Goal: Task Accomplishment & Management: Manage account settings

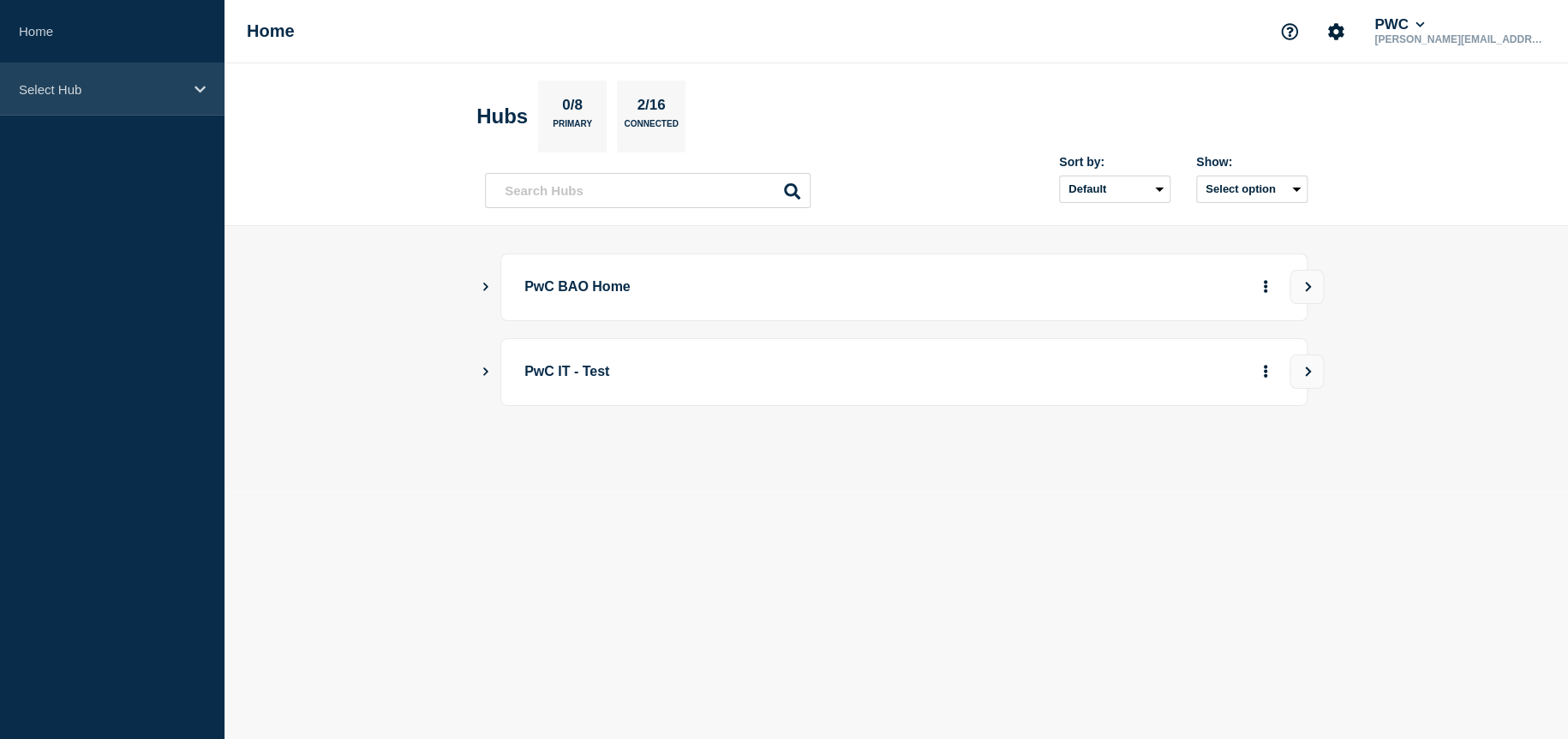
click at [44, 78] on div "Select Hub" at bounding box center [112, 90] width 225 height 52
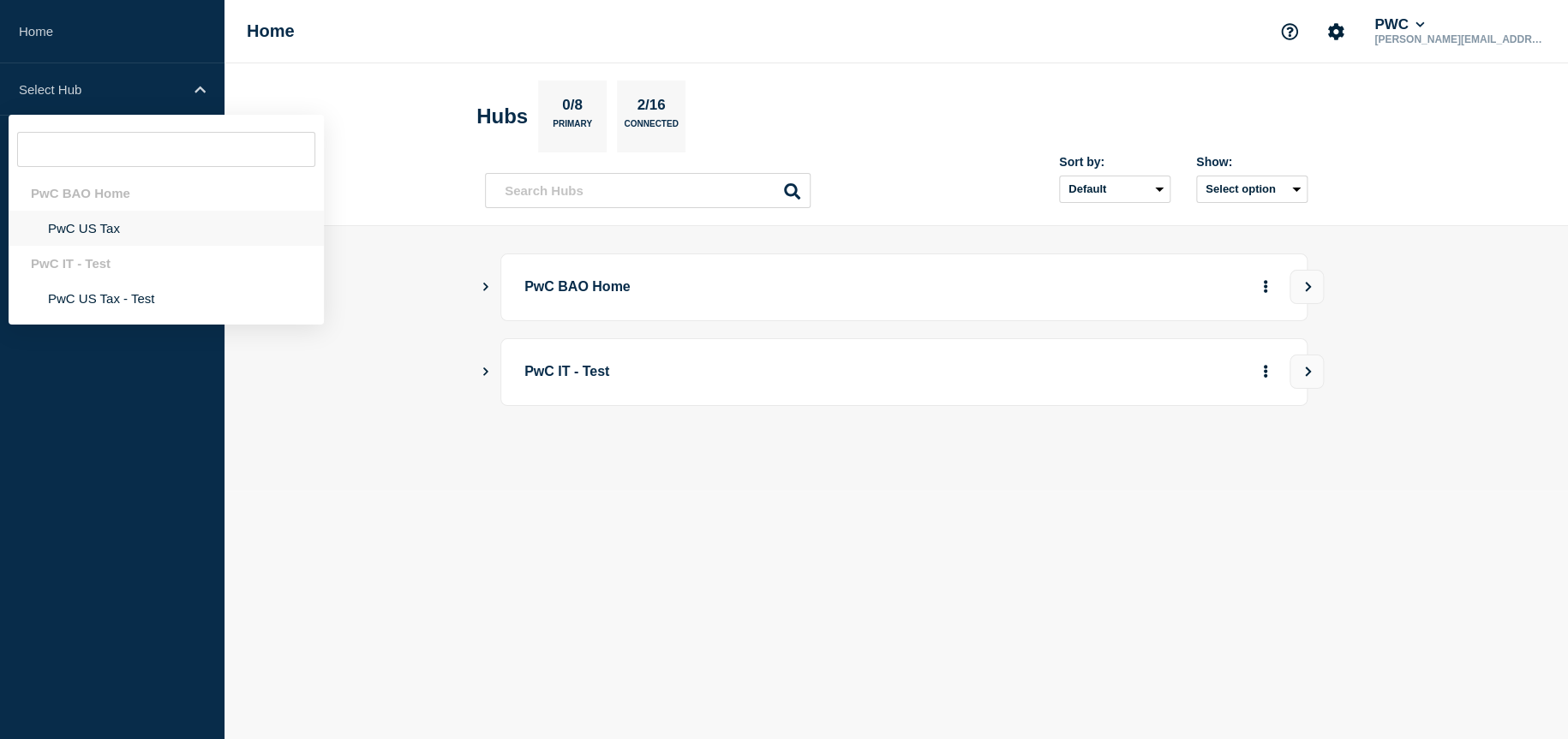
click at [87, 230] on li "PwC US Tax" at bounding box center [166, 228] width 316 height 35
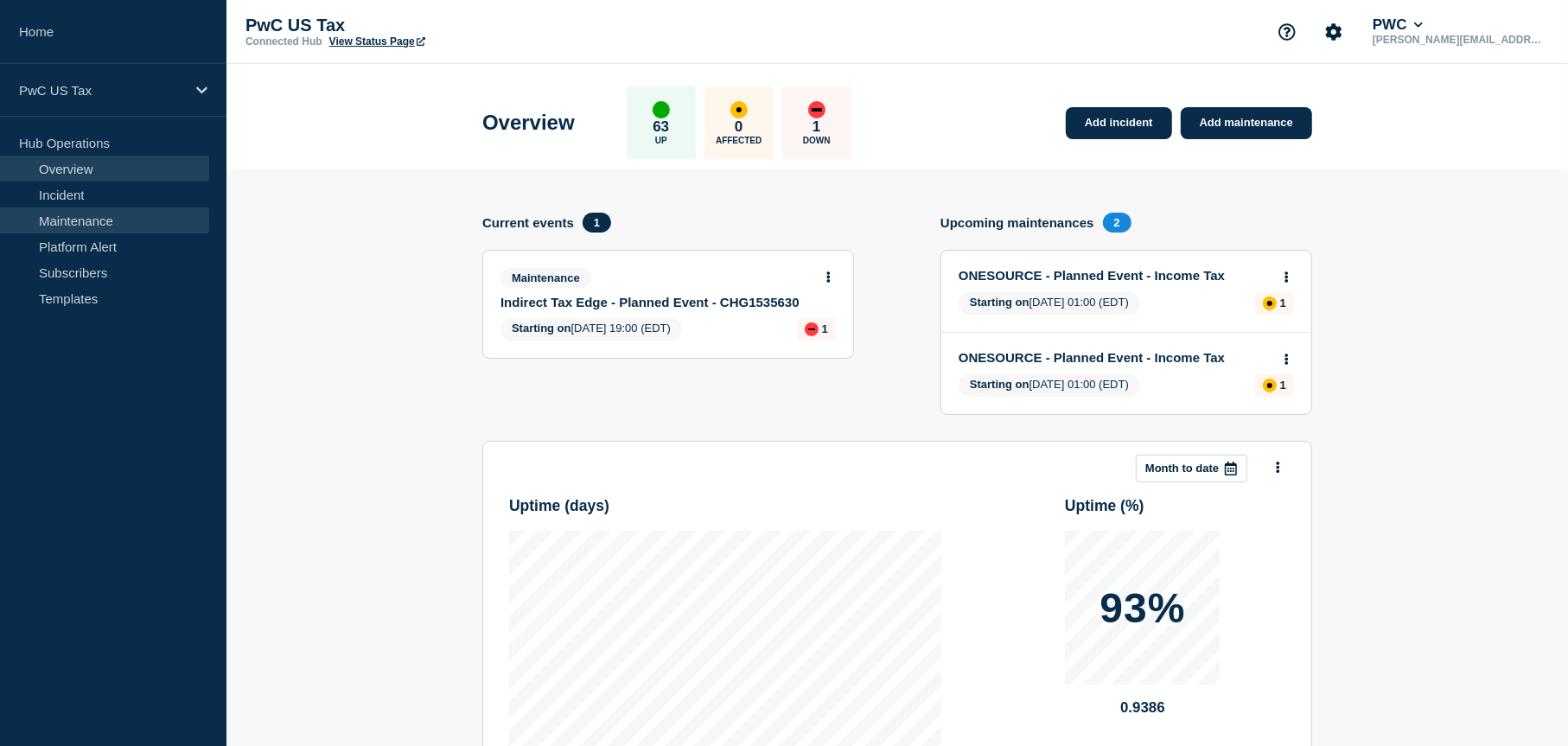
click at [95, 217] on link "Maintenance" at bounding box center [104, 220] width 209 height 26
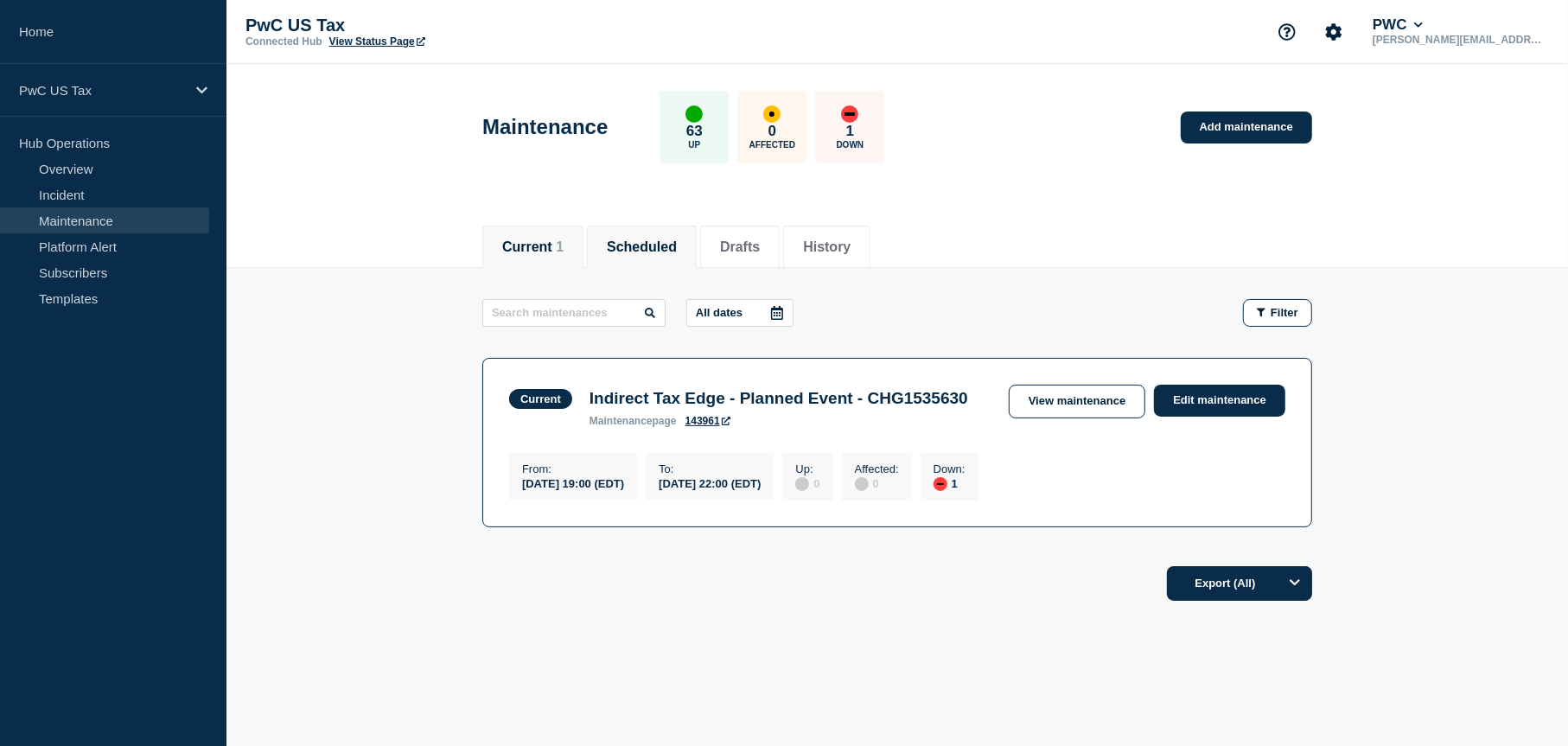
click at [637, 245] on button "Scheduled" at bounding box center [641, 247] width 70 height 16
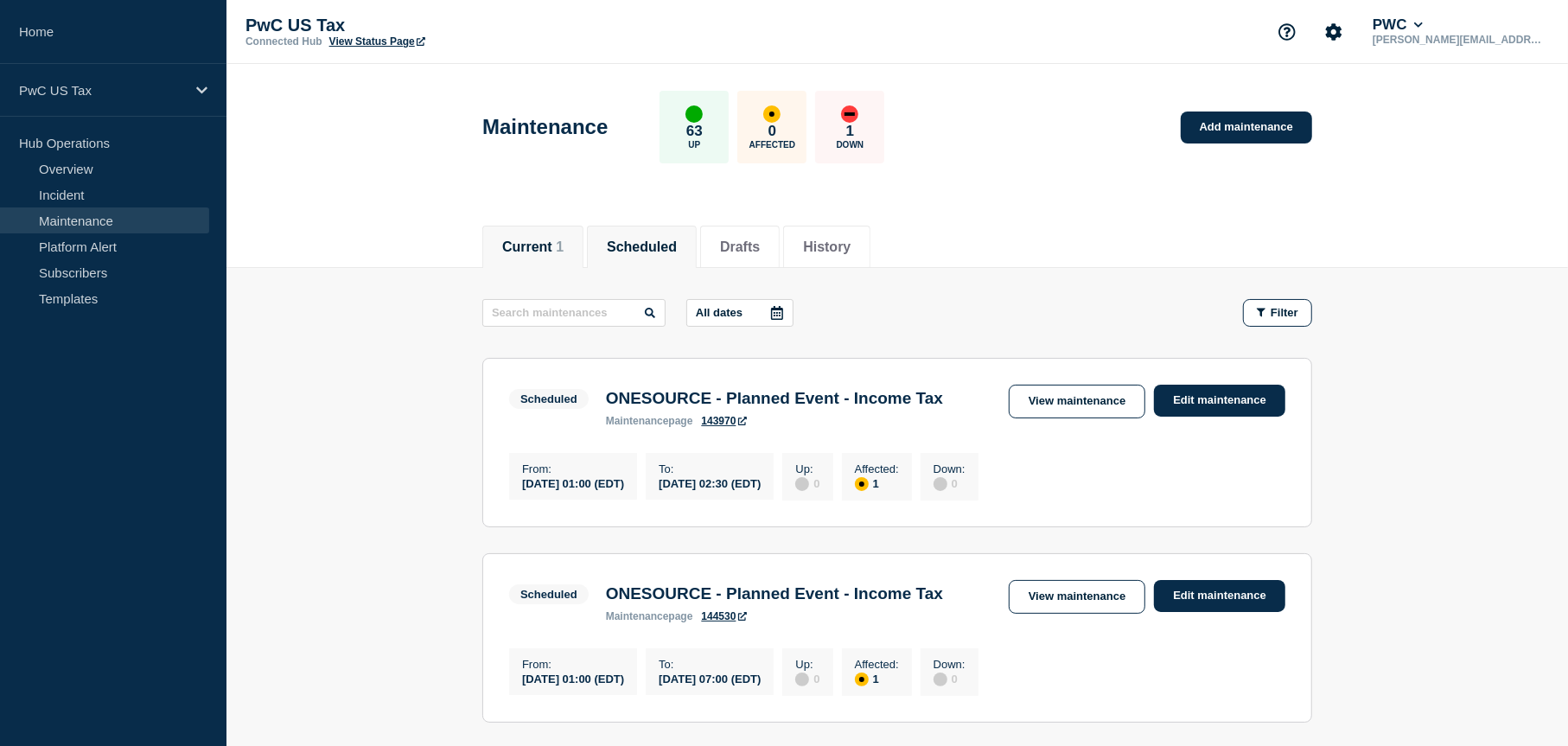
click at [536, 257] on li "Current 1" at bounding box center [533, 246] width 102 height 42
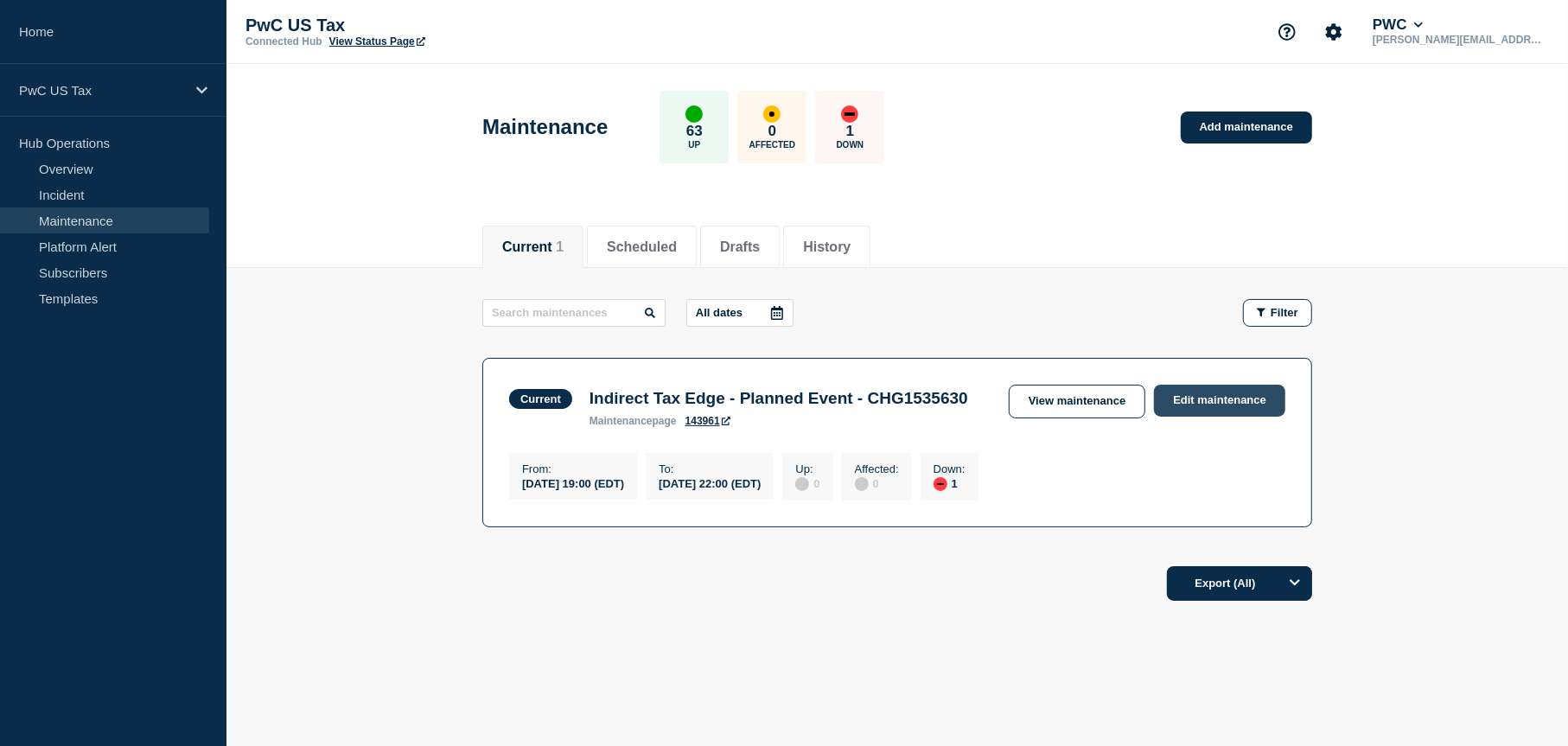
click at [1216, 405] on link "Edit maintenance" at bounding box center [1219, 400] width 132 height 32
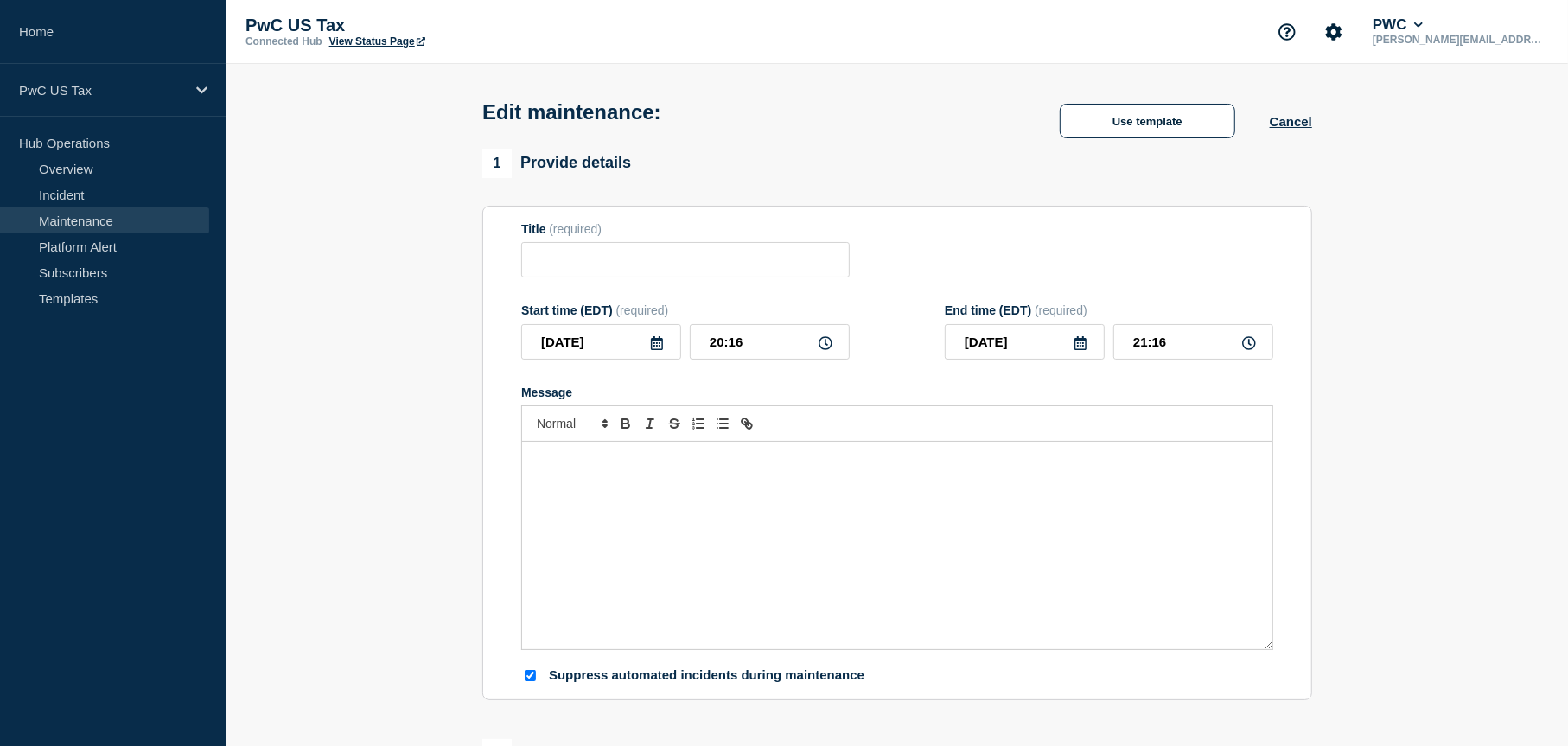
type input "Indirect Tax Edge - Planned Event - CHG1535630"
type input "19:00"
type input "22:00"
checkbox input "true"
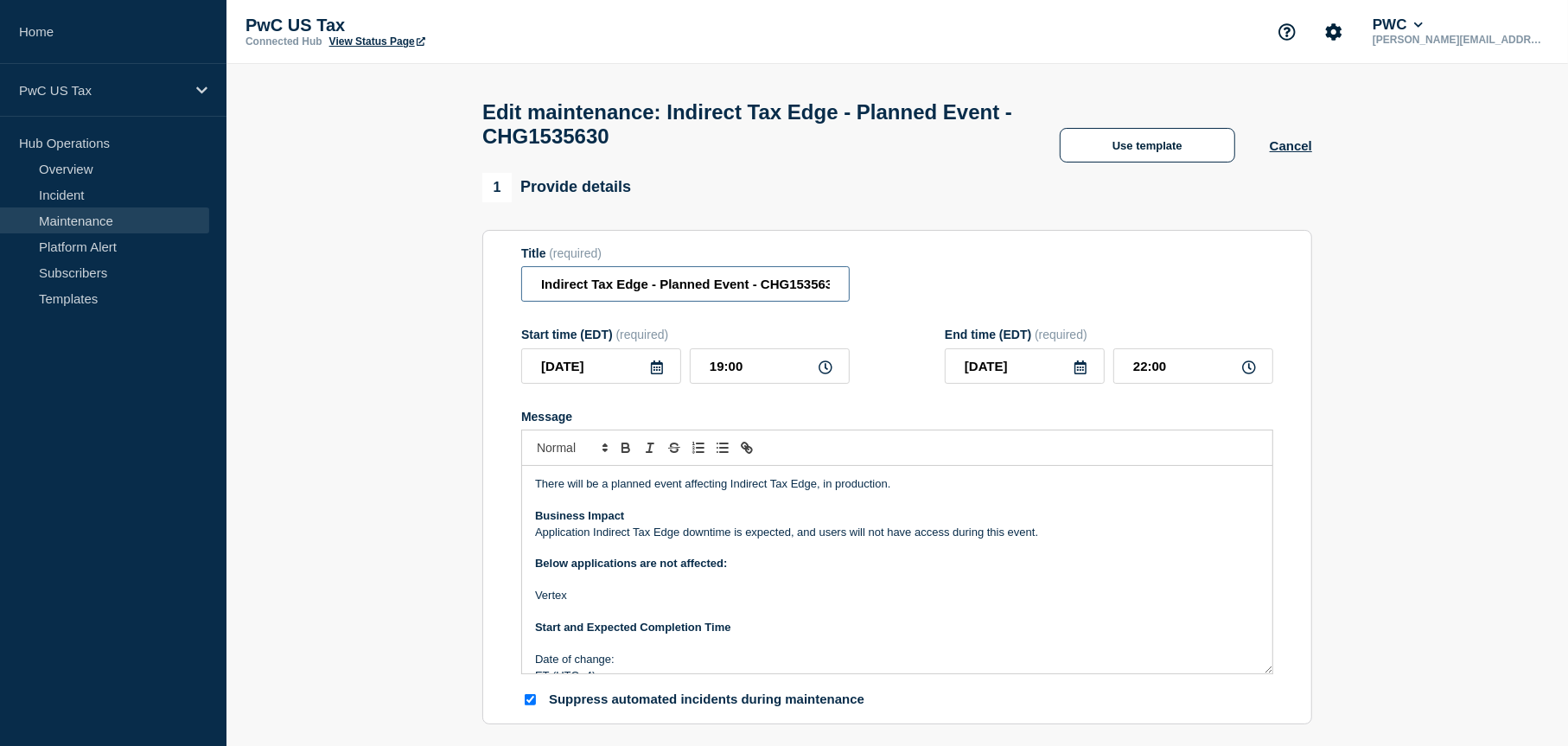
click at [722, 298] on input "Indirect Tax Edge - Planned Event - CHG1535630" at bounding box center [685, 284] width 328 height 35
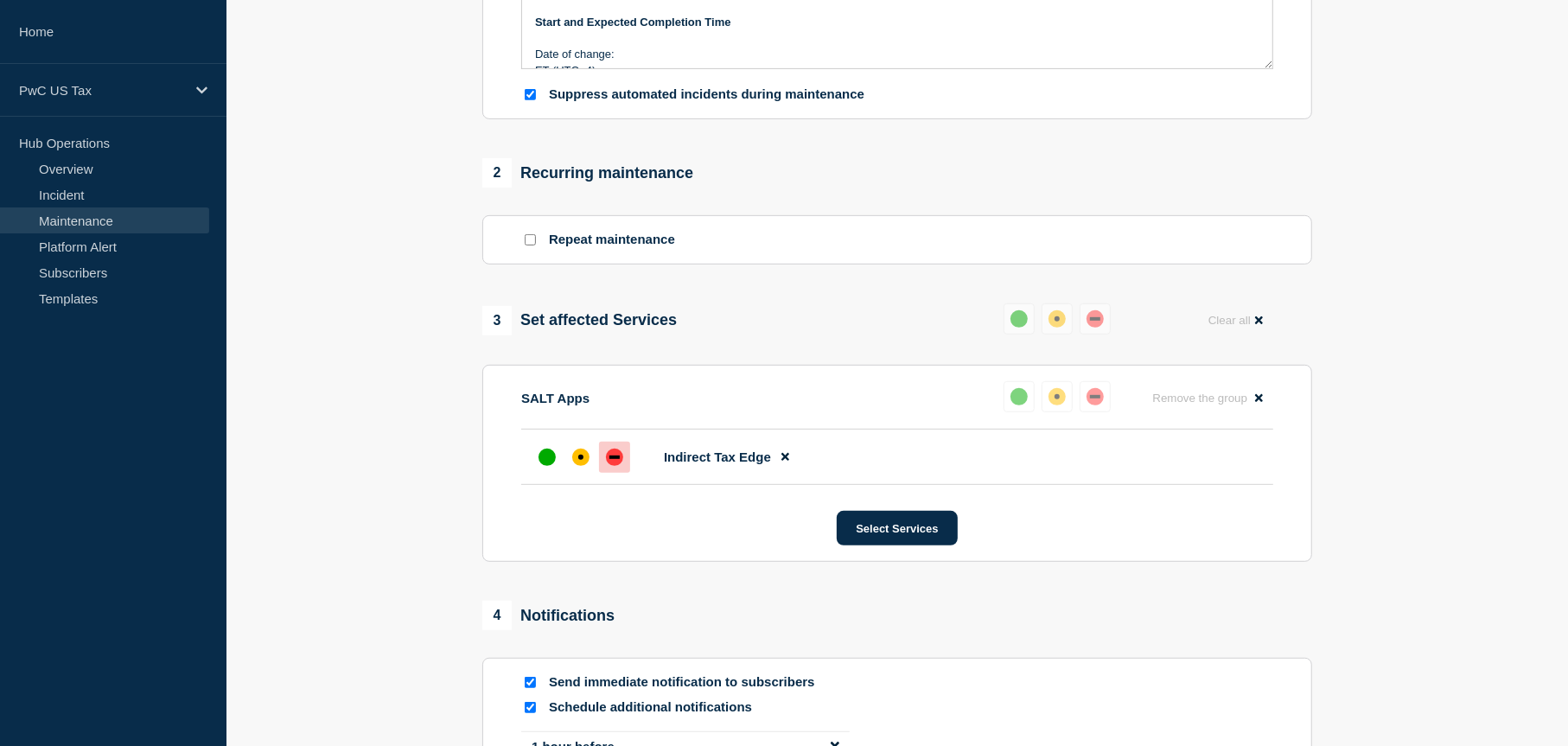
scroll to position [928, 0]
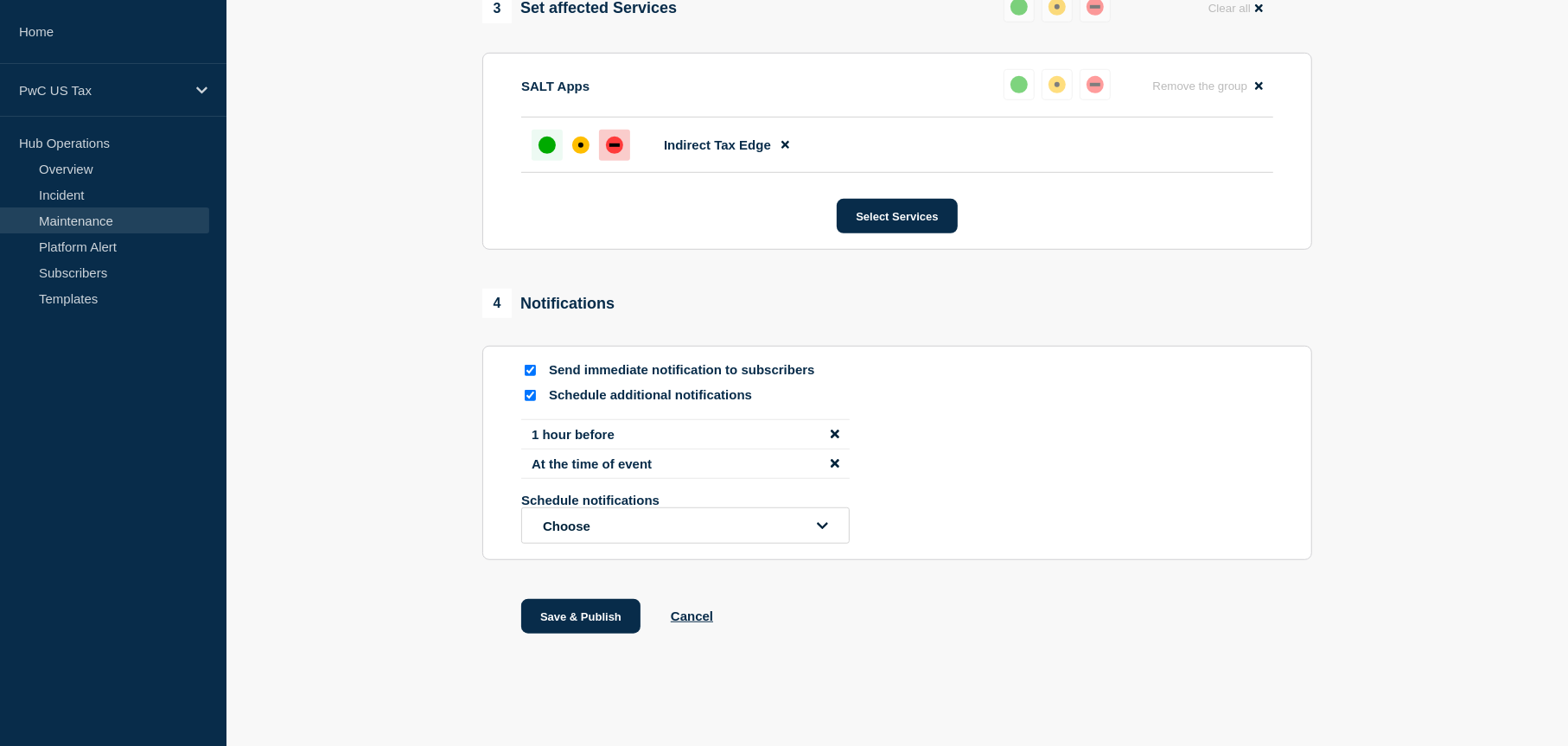
type input "Indirect Tax Edge - Planned Event - CHG1535630 COMPLETE"
click at [549, 139] on div "up" at bounding box center [547, 145] width 18 height 18
click at [531, 394] on input "Schedule additional notifications" at bounding box center [530, 395] width 12 height 12
checkbox input "false"
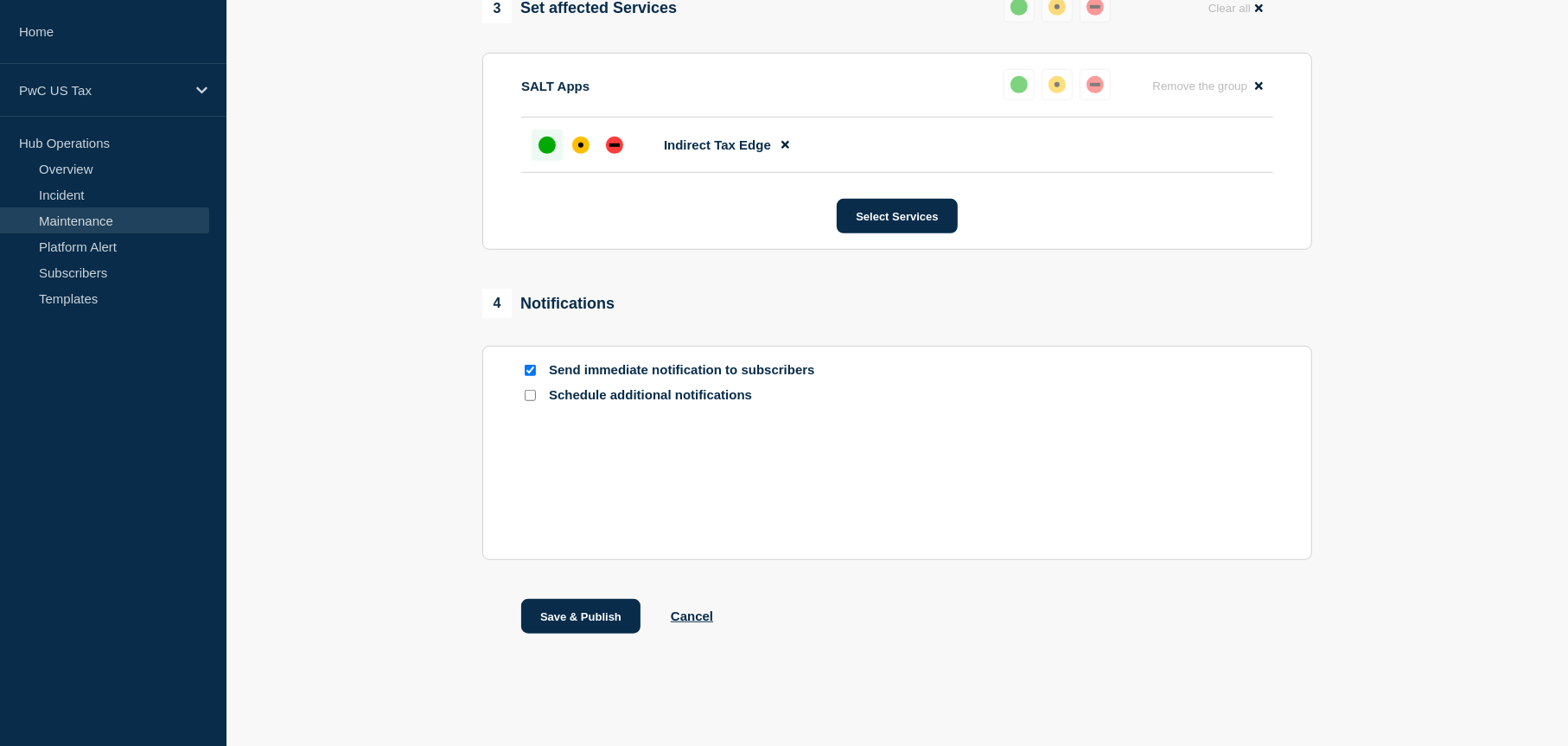
scroll to position [795, 0]
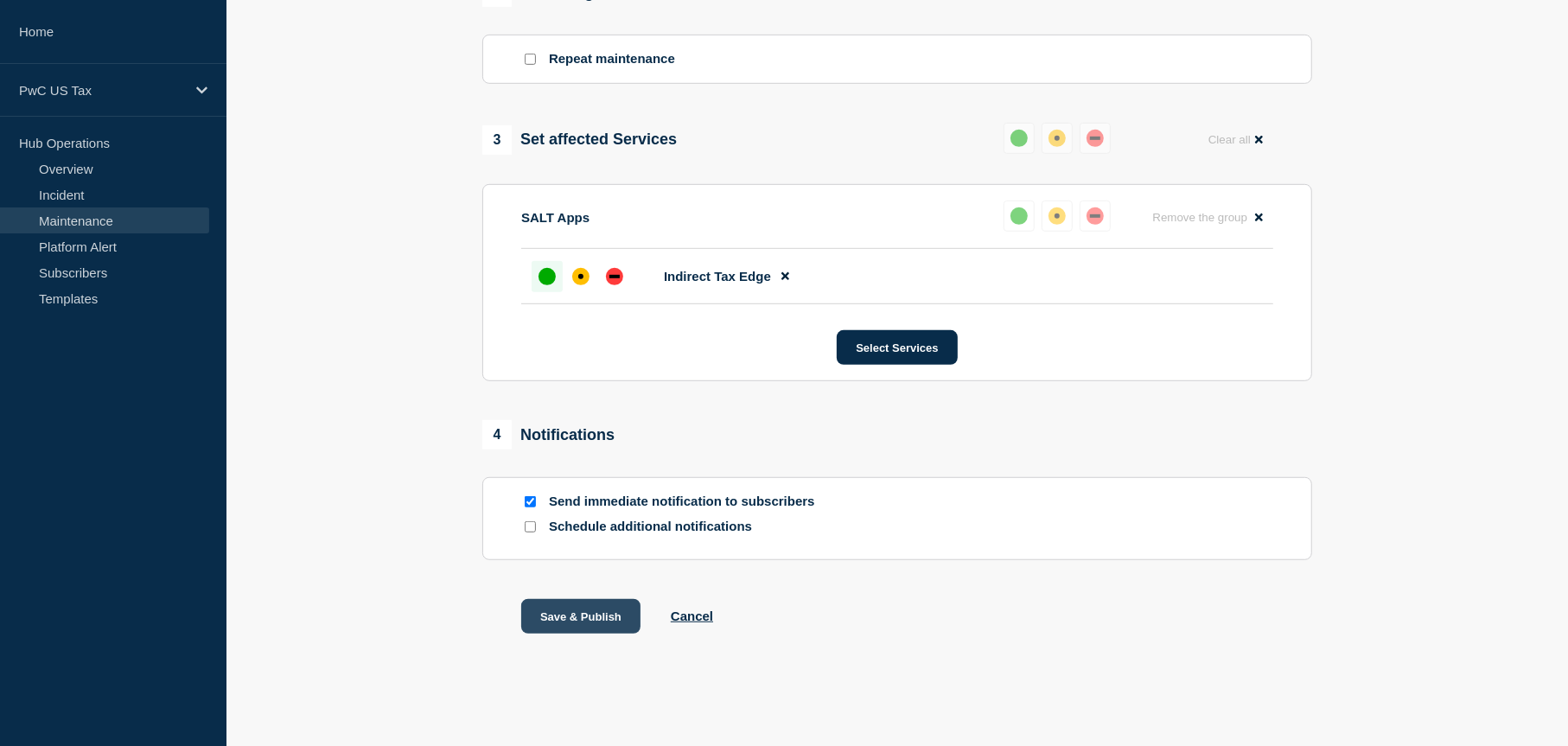
drag, startPoint x: 576, startPoint y: 618, endPoint x: 613, endPoint y: 622, distance: 37.2
click at [576, 617] on button "Save & Publish" at bounding box center [581, 615] width 119 height 34
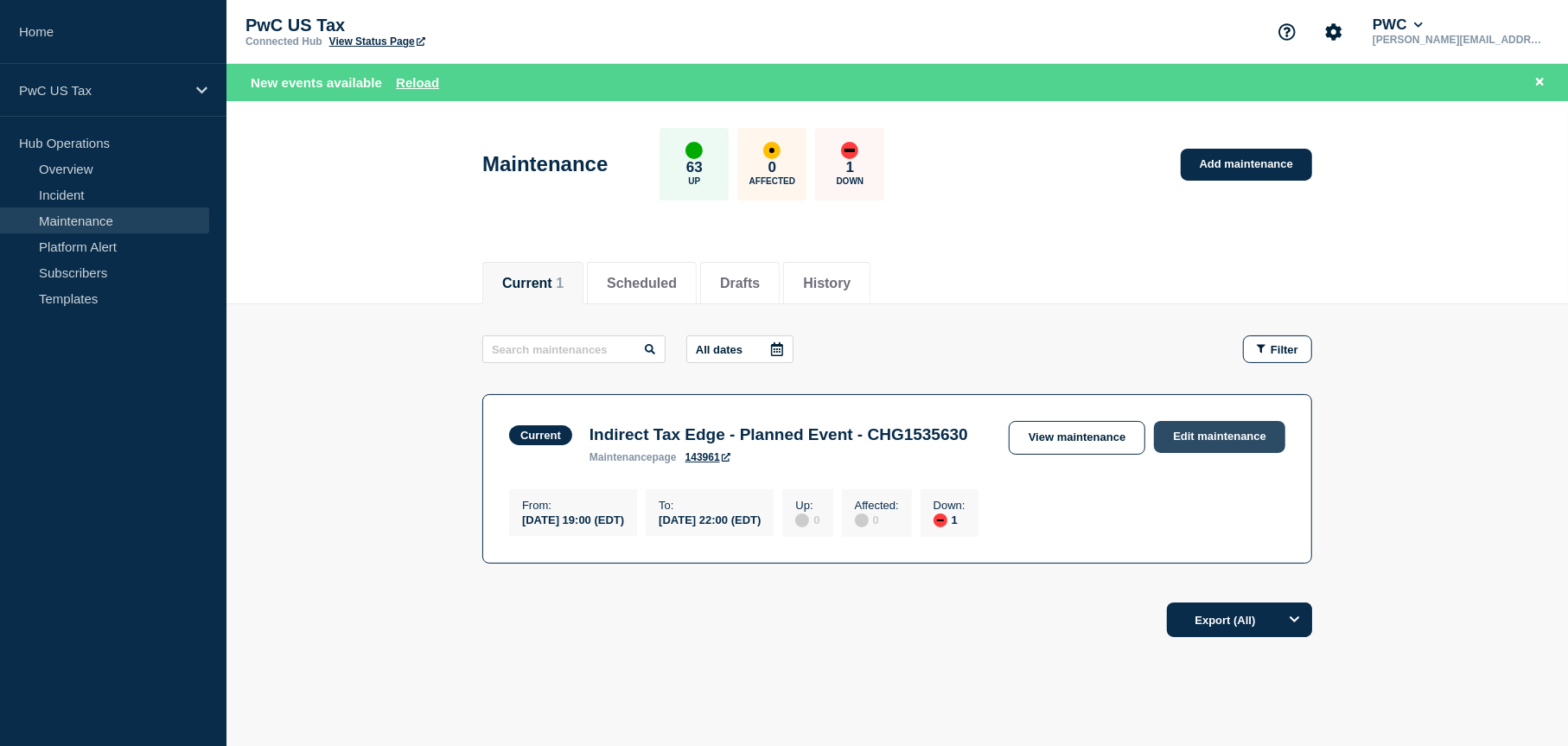
click at [1190, 428] on link "Edit maintenance" at bounding box center [1219, 436] width 132 height 32
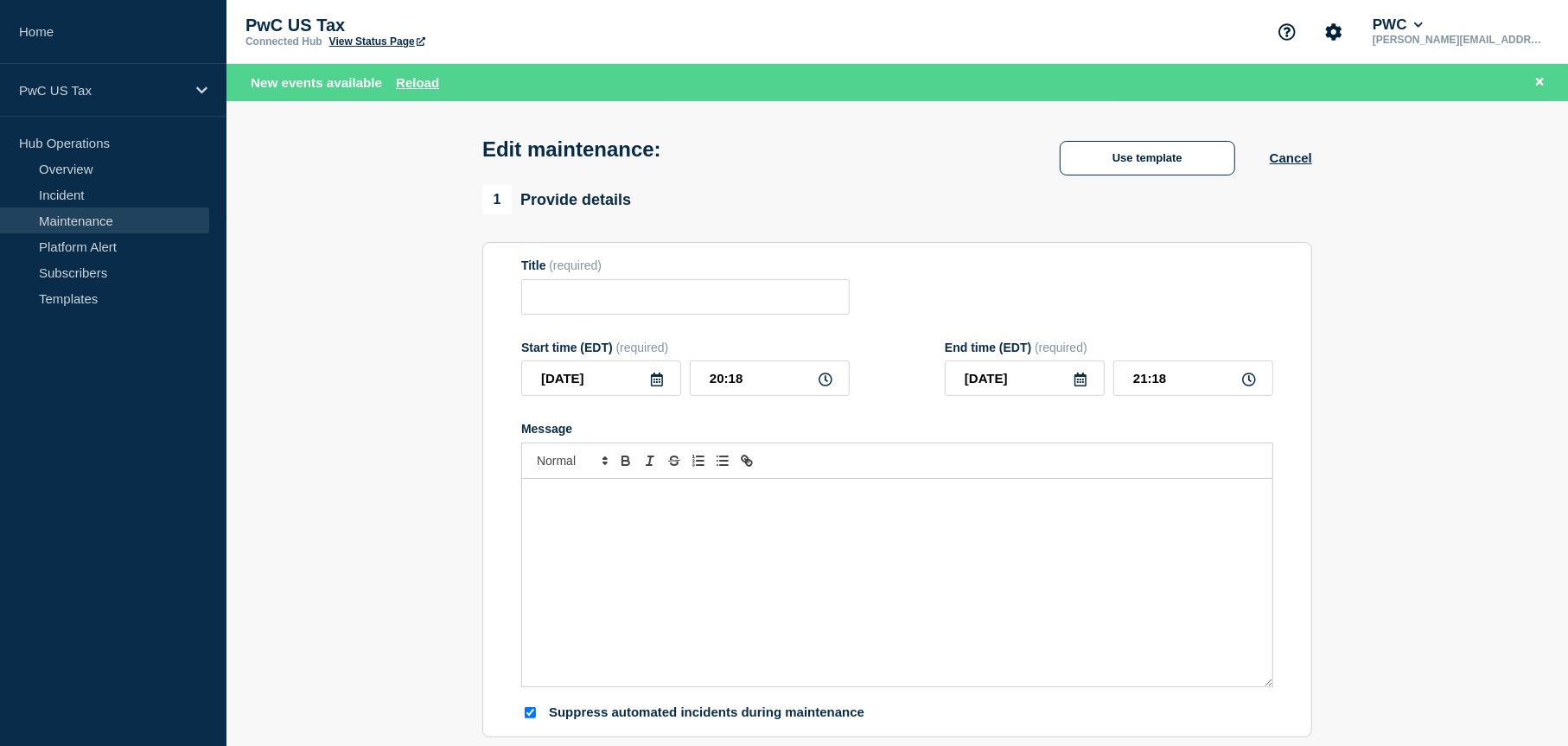
type input "Indirect Tax Edge - Planned Event - CHG1535630 COMPLETE"
type input "19:00"
type input "22:00"
checkbox input "true"
